Goal: Task Accomplishment & Management: Use online tool/utility

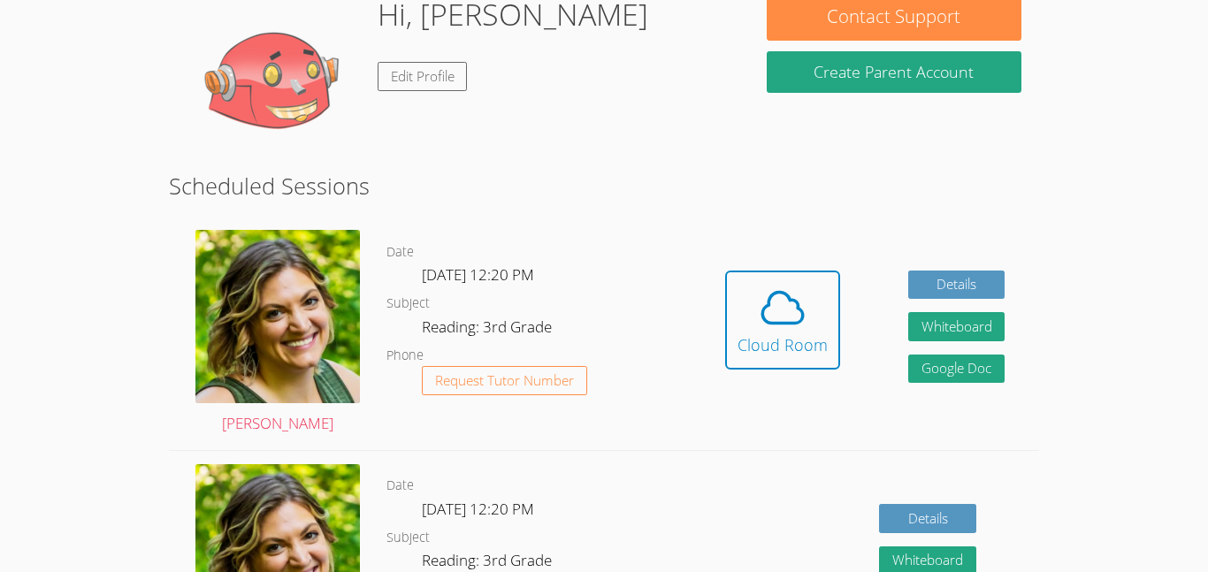
scroll to position [182, 0]
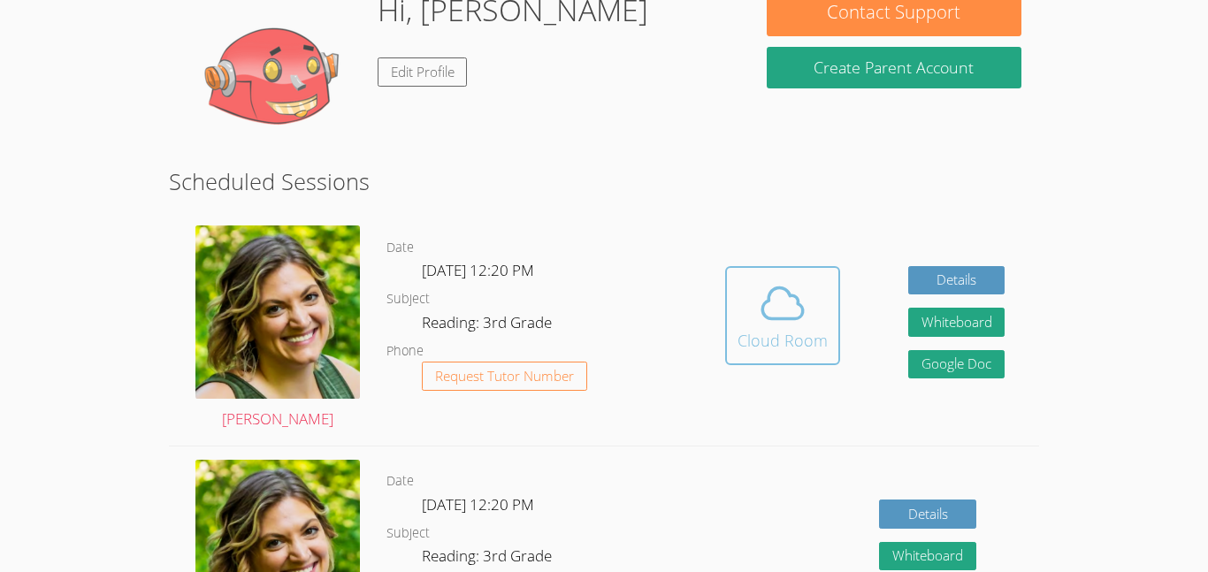
click at [740, 309] on span at bounding box center [783, 304] width 90 height 50
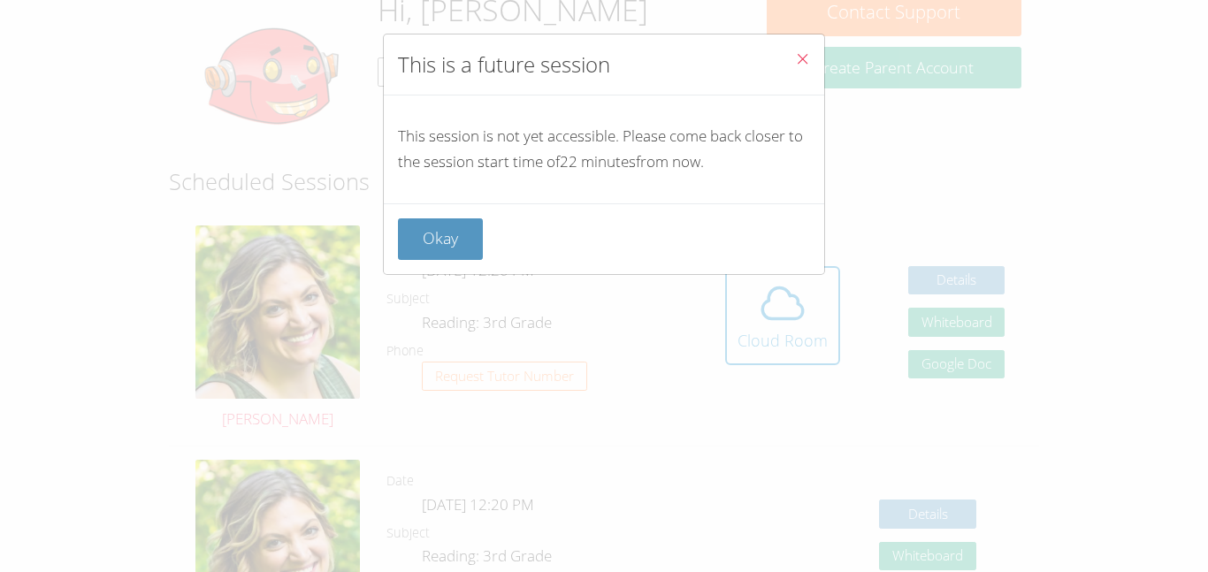
click at [802, 61] on icon "Close" at bounding box center [802, 58] width 15 height 15
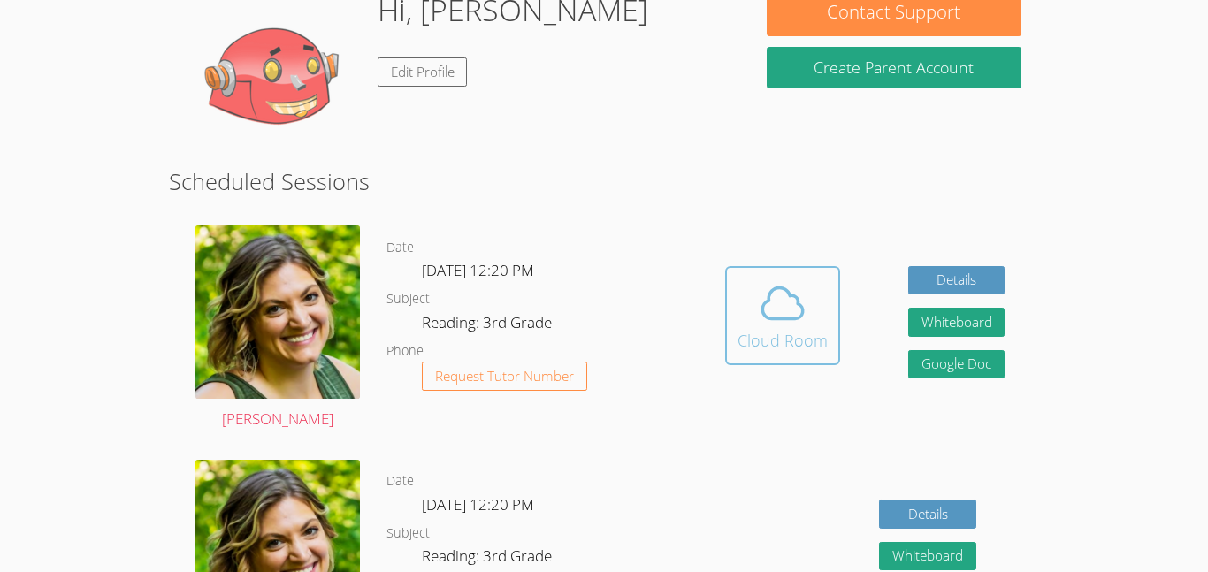
click at [798, 321] on icon at bounding box center [783, 304] width 50 height 50
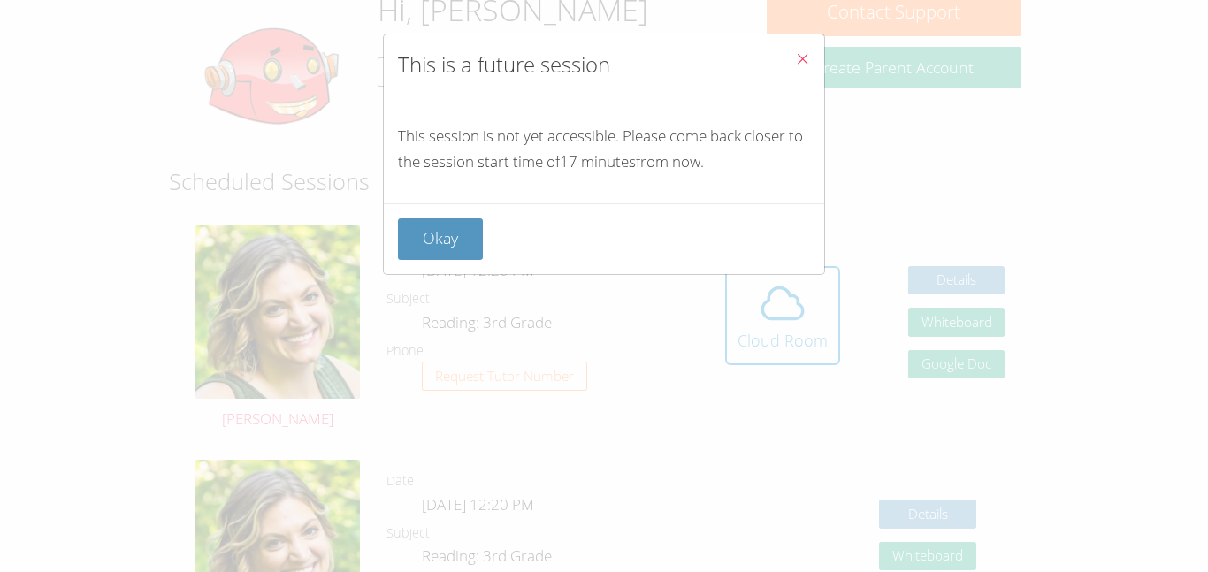
click at [814, 67] on button "Close" at bounding box center [802, 62] width 43 height 54
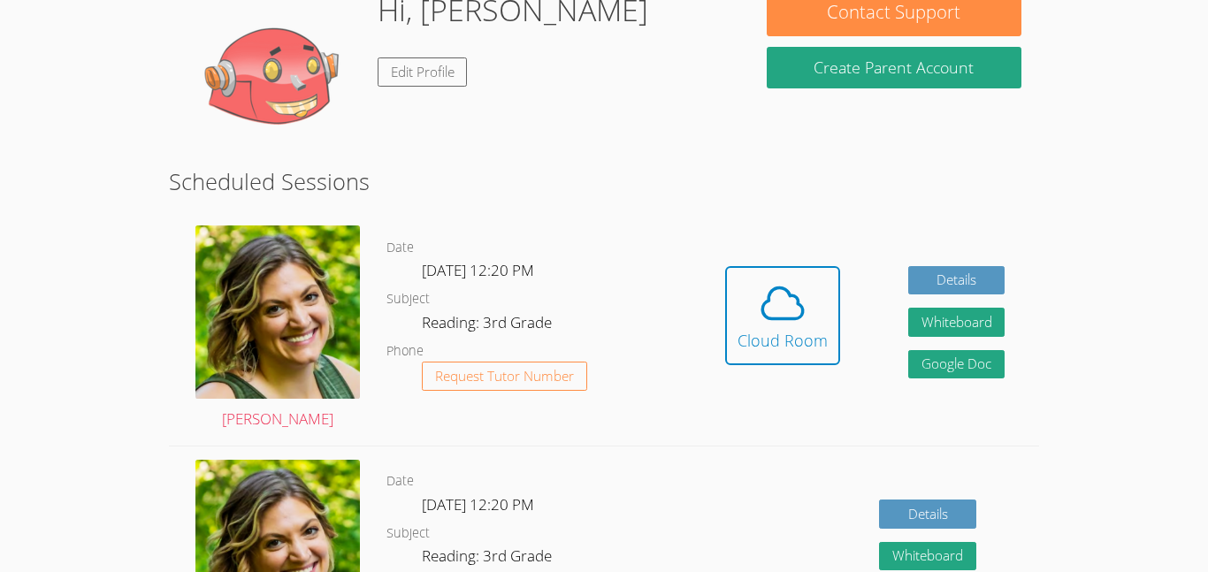
click at [722, 318] on div "Hidden Cloud Room Details Whiteboard Hidden Google Doc" at bounding box center [865, 328] width 348 height 233
click at [750, 328] on div "Cloud Room" at bounding box center [783, 340] width 90 height 25
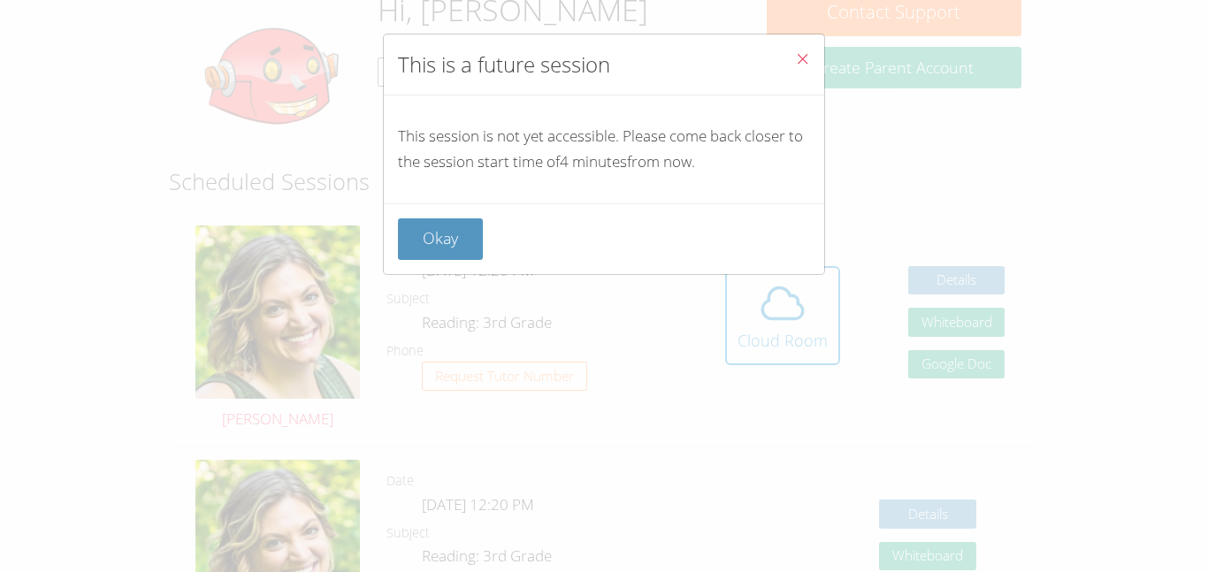
click at [787, 45] on button "Close" at bounding box center [802, 62] width 43 height 54
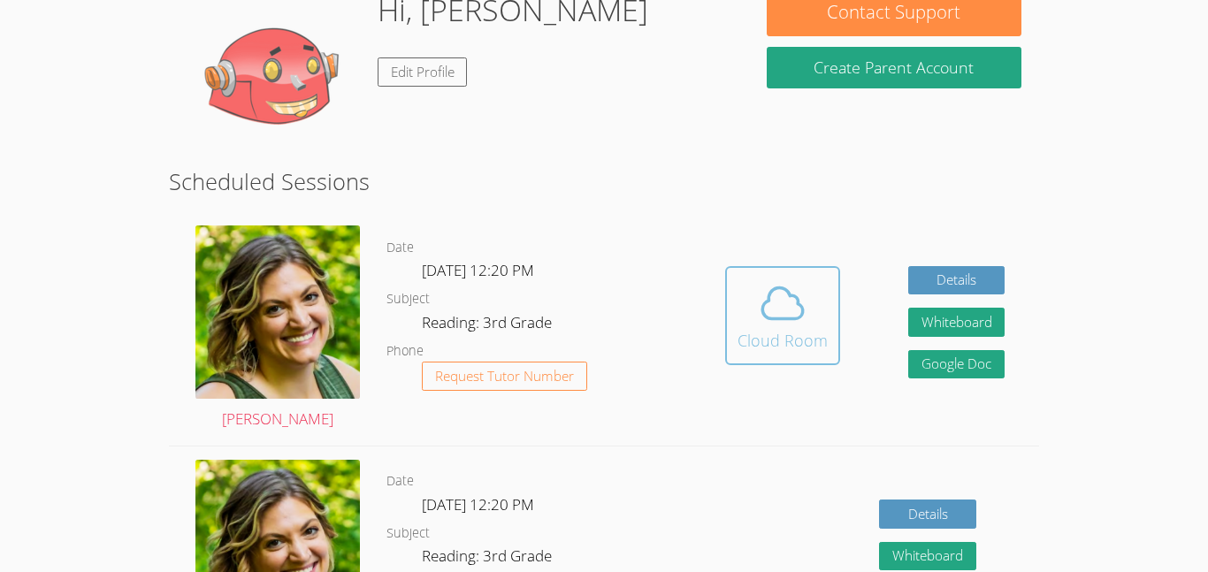
click at [775, 286] on icon at bounding box center [783, 304] width 50 height 50
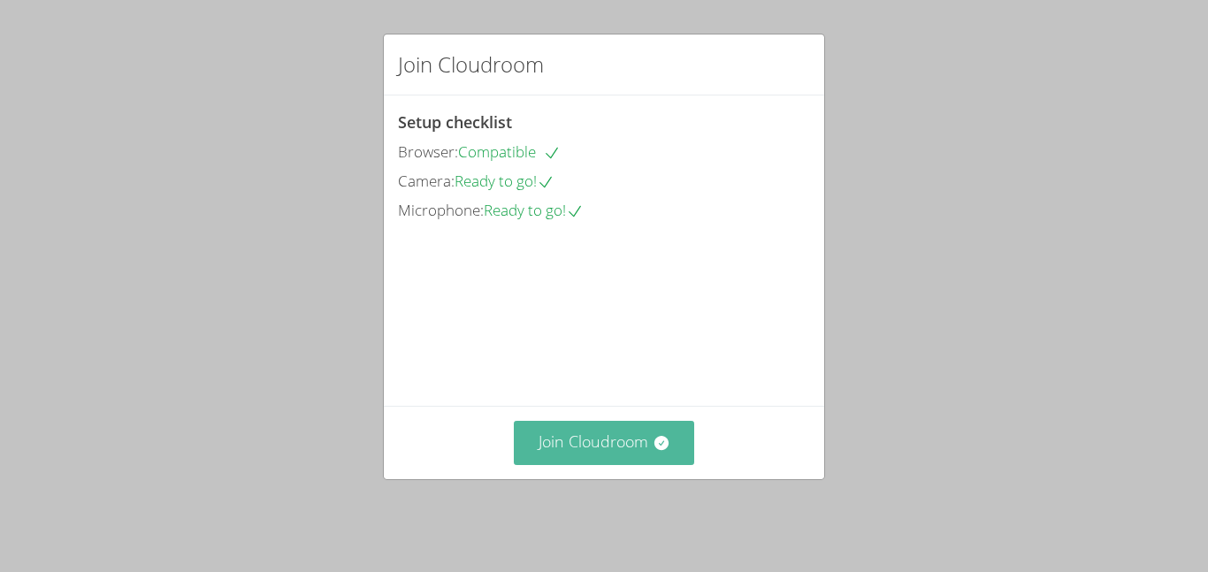
click at [667, 452] on icon at bounding box center [662, 443] width 18 height 18
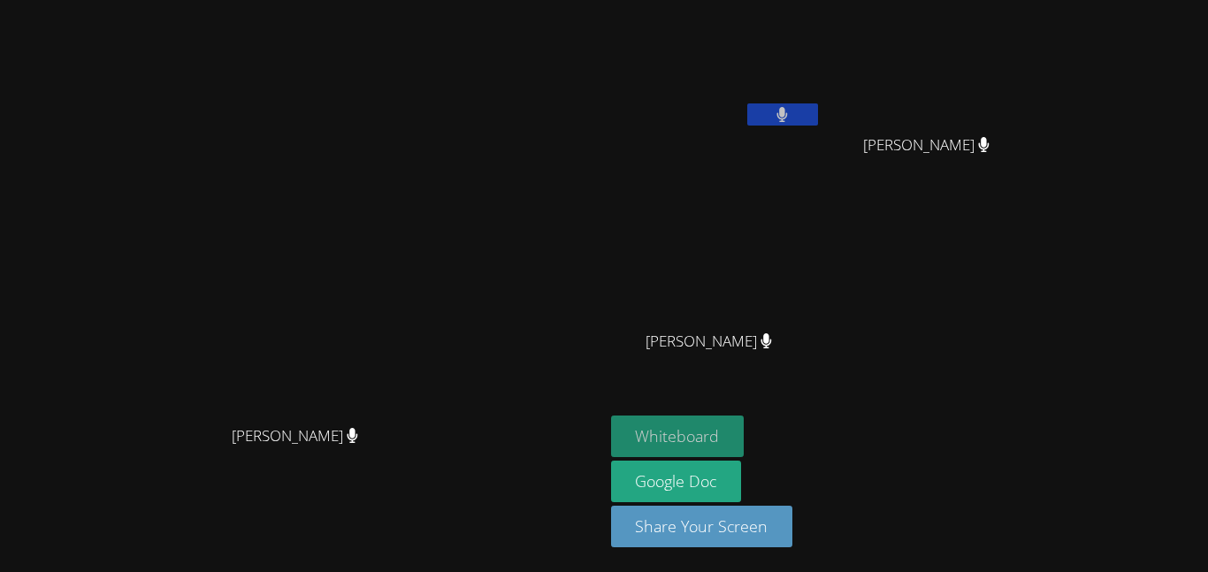
click at [745, 431] on button "Whiteboard" at bounding box center [678, 437] width 134 height 42
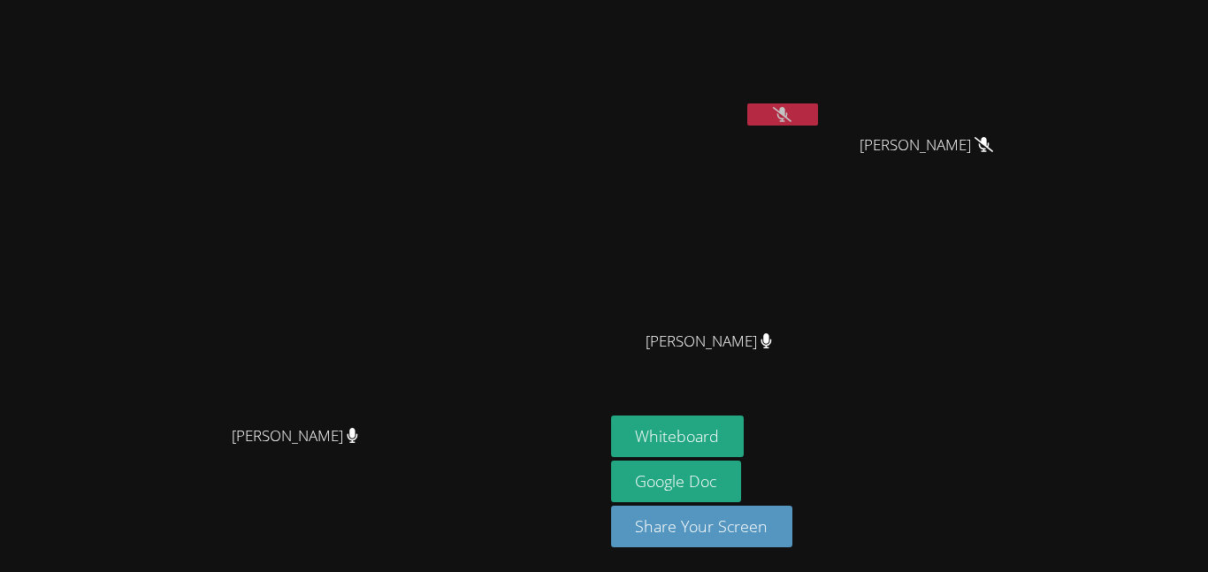
click at [818, 123] on button at bounding box center [783, 115] width 71 height 22
click at [818, 115] on button at bounding box center [783, 115] width 71 height 22
click at [792, 115] on icon at bounding box center [782, 114] width 19 height 15
